Goal: Task Accomplishment & Management: Use online tool/utility

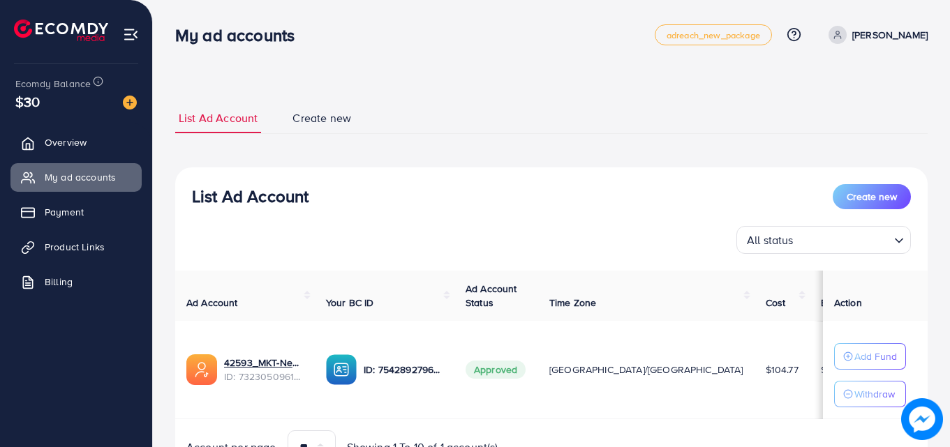
scroll to position [73, 0]
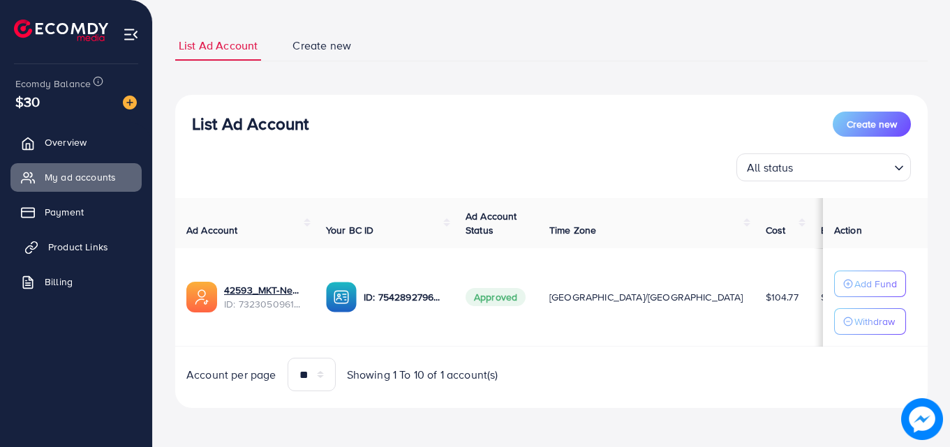
click at [80, 240] on span "Product Links" at bounding box center [78, 247] width 60 height 14
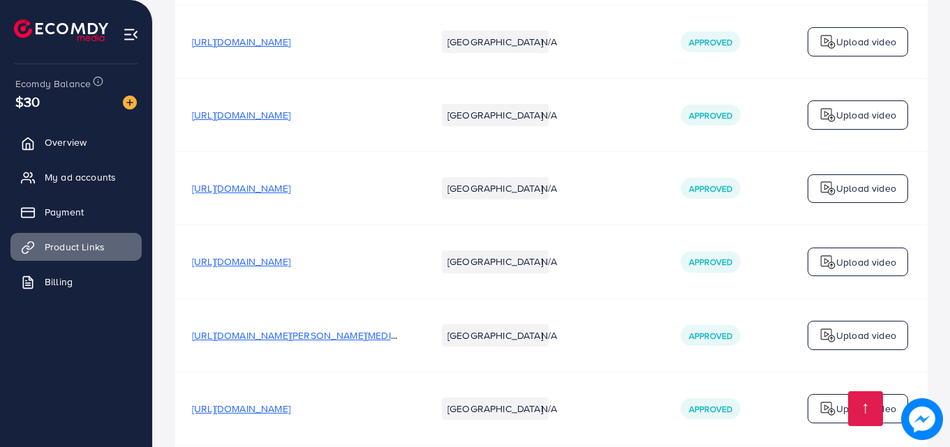
scroll to position [250, 0]
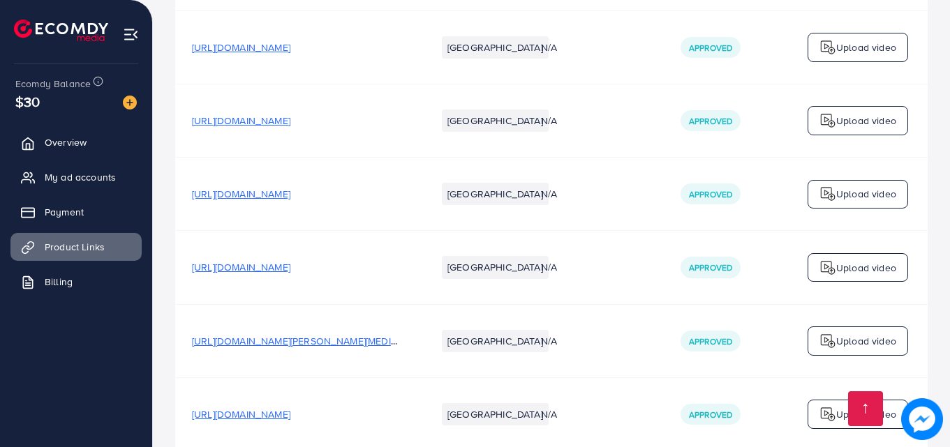
click at [845, 191] on p "Upload video" at bounding box center [866, 194] width 60 height 17
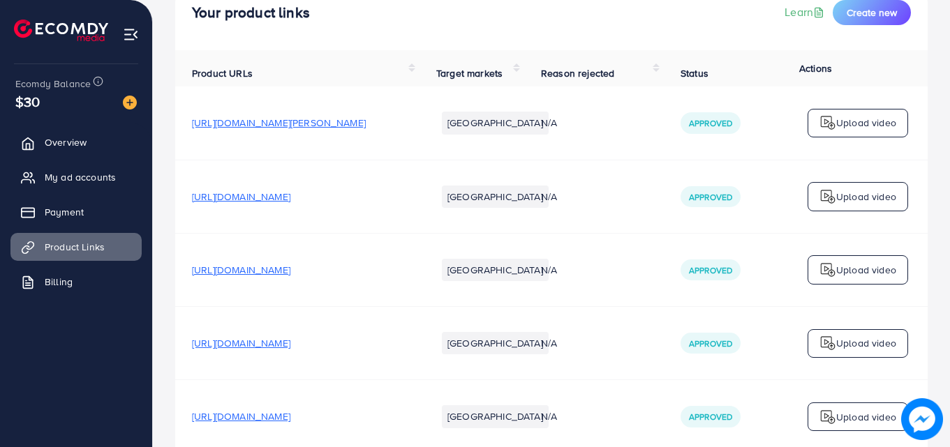
scroll to position [87, 0]
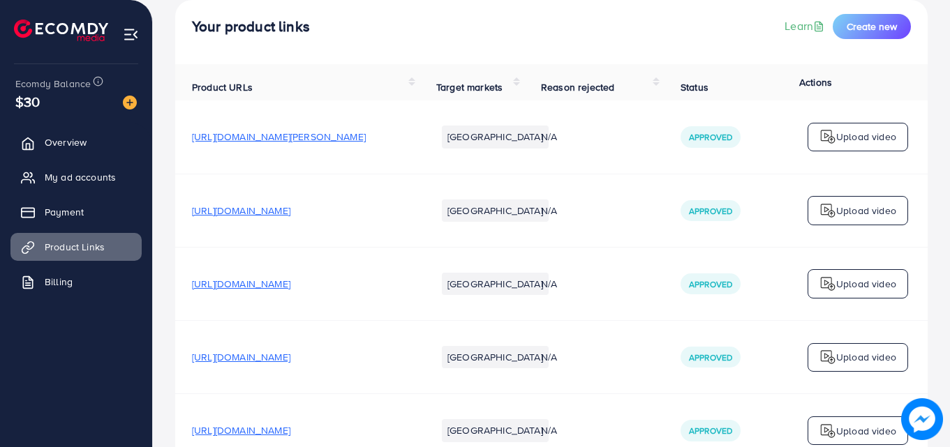
click at [843, 290] on p "Upload video" at bounding box center [866, 284] width 60 height 17
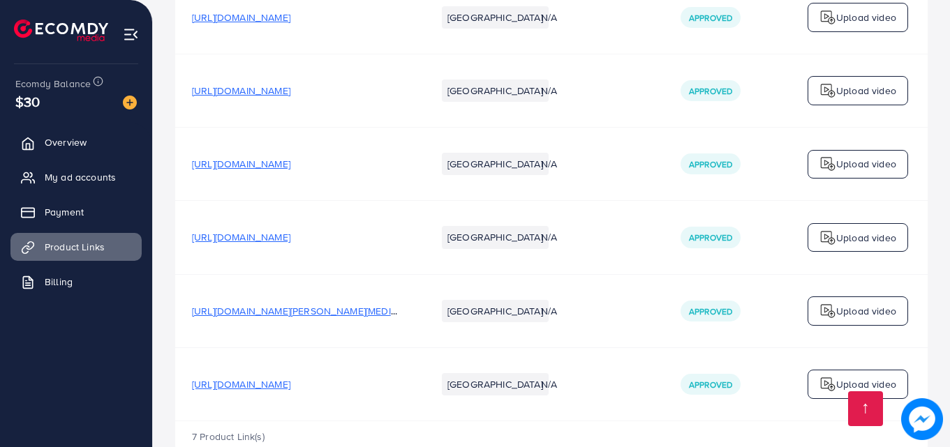
scroll to position [325, 0]
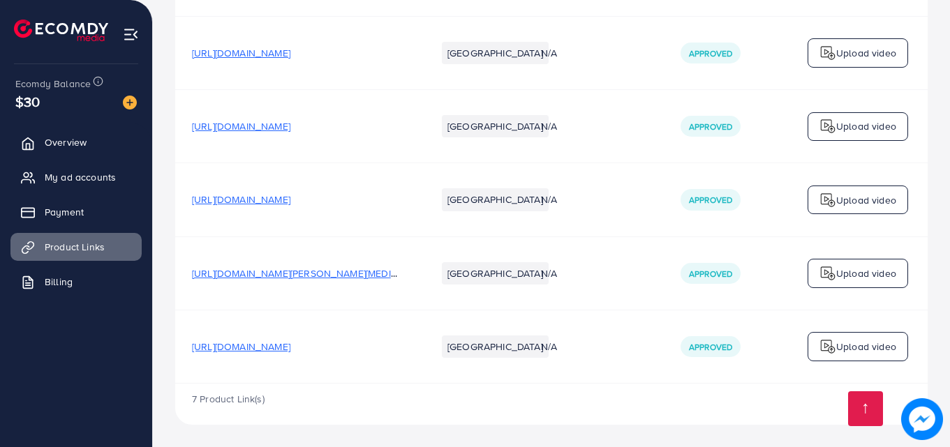
click at [842, 269] on p "Upload video" at bounding box center [866, 273] width 60 height 17
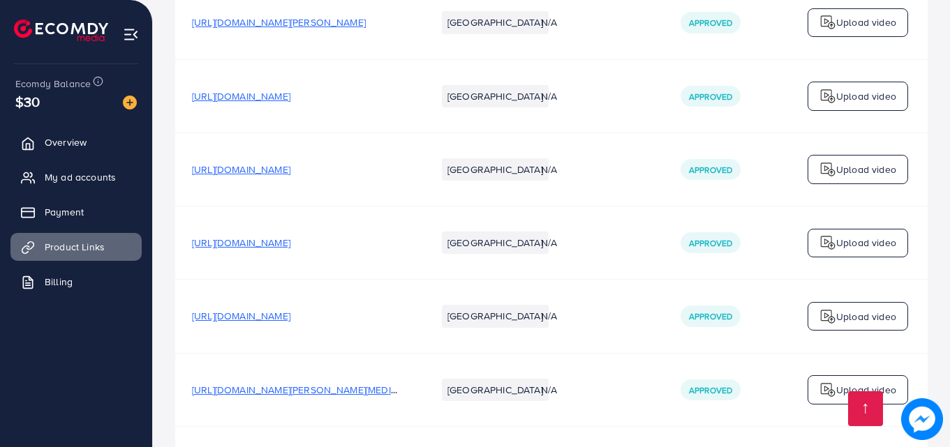
scroll to position [205, 0]
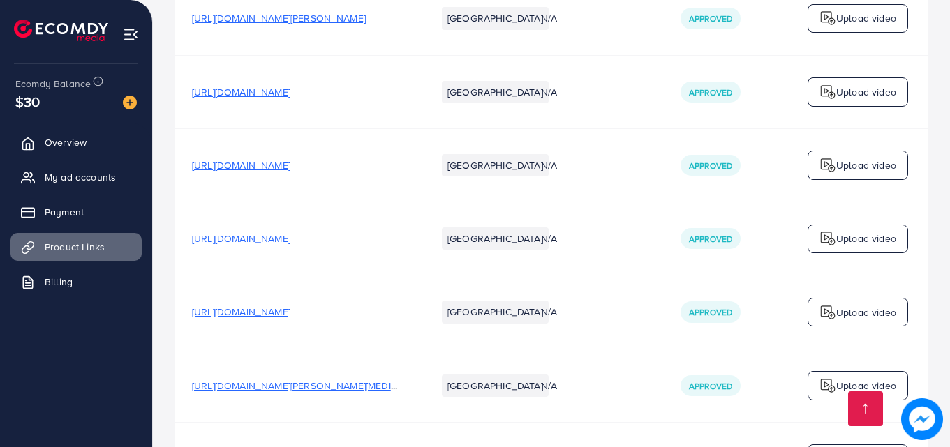
click at [844, 162] on p "Upload video" at bounding box center [866, 165] width 60 height 17
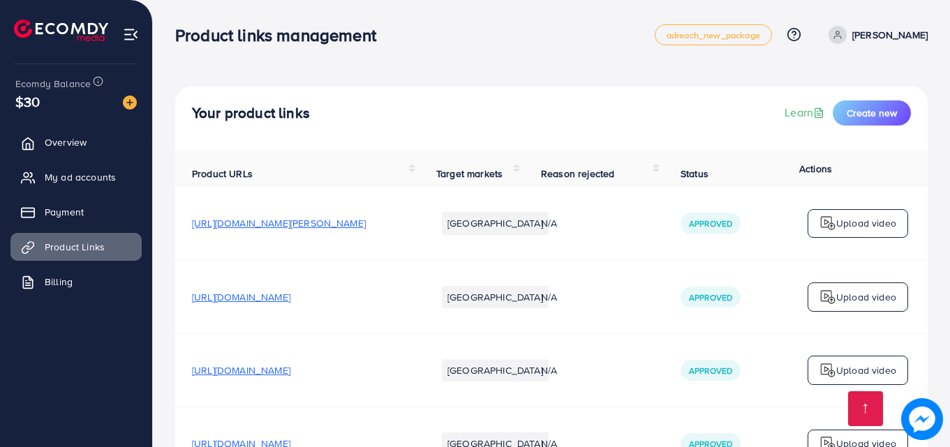
scroll to position [325, 0]
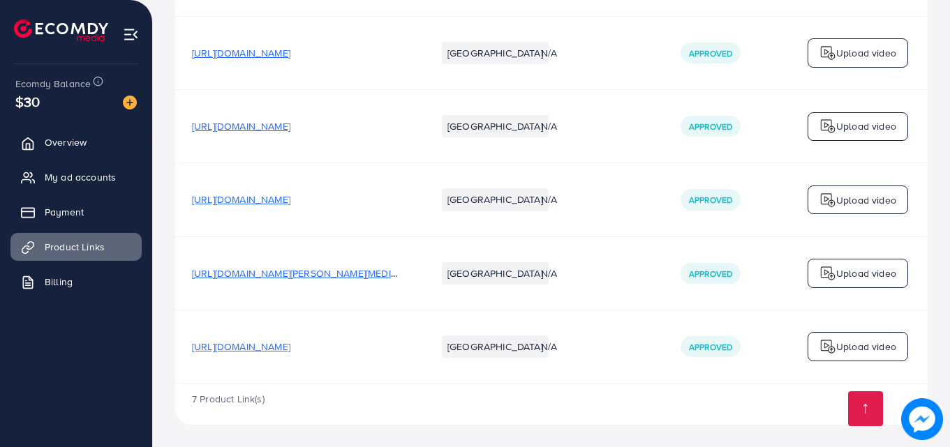
click at [852, 129] on p "Upload video" at bounding box center [866, 126] width 60 height 17
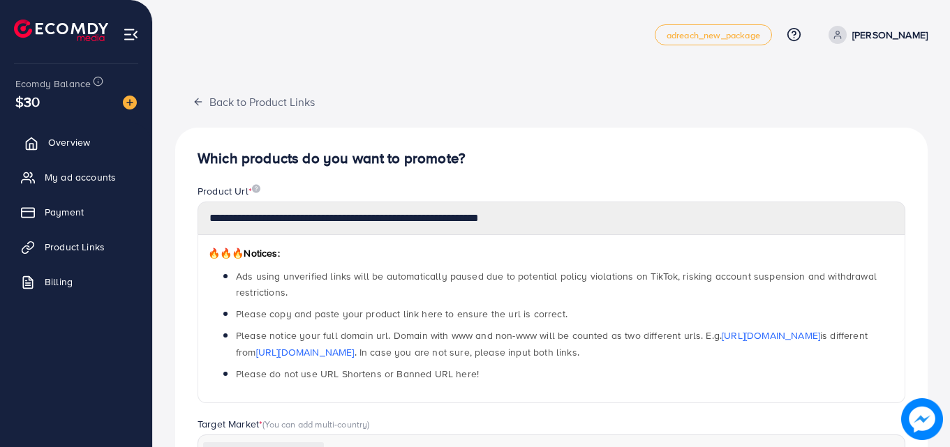
click at [71, 136] on span "Overview" at bounding box center [69, 142] width 42 height 14
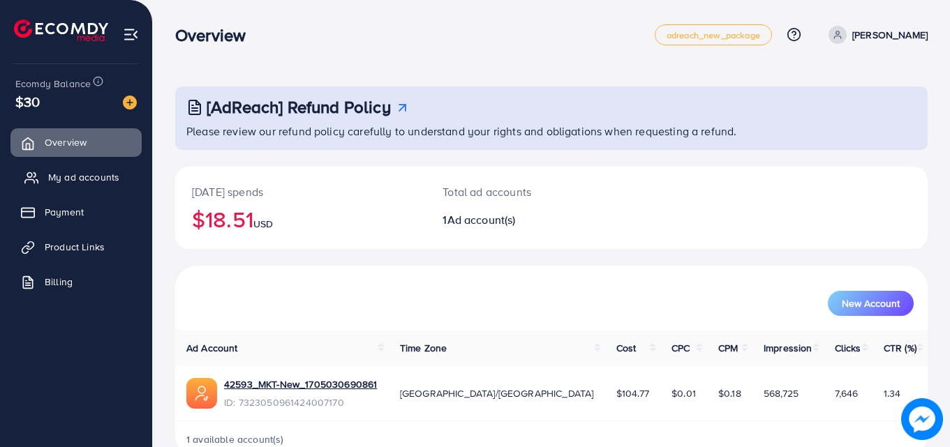
click at [89, 169] on link "My ad accounts" at bounding box center [75, 177] width 131 height 28
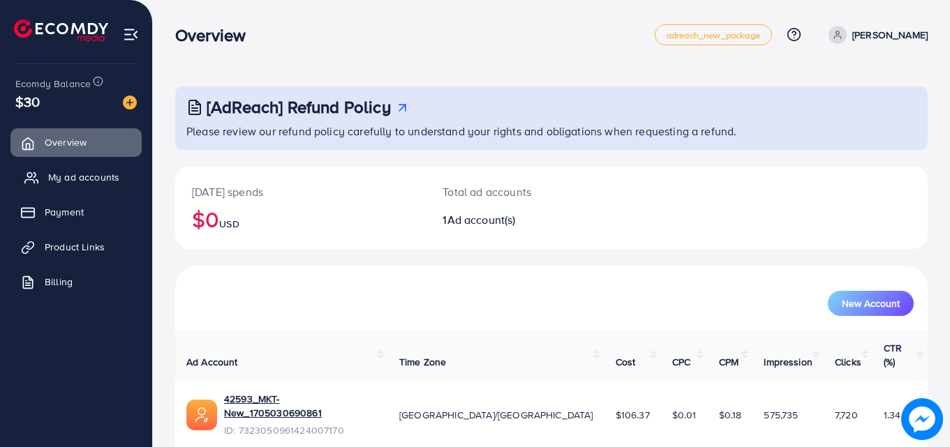
click at [87, 172] on span "My ad accounts" at bounding box center [83, 177] width 71 height 14
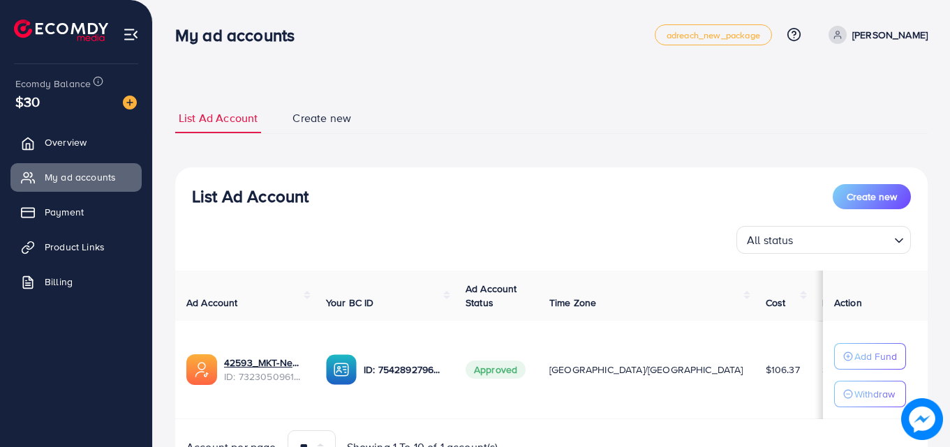
scroll to position [73, 0]
